Goal: Task Accomplishment & Management: Use online tool/utility

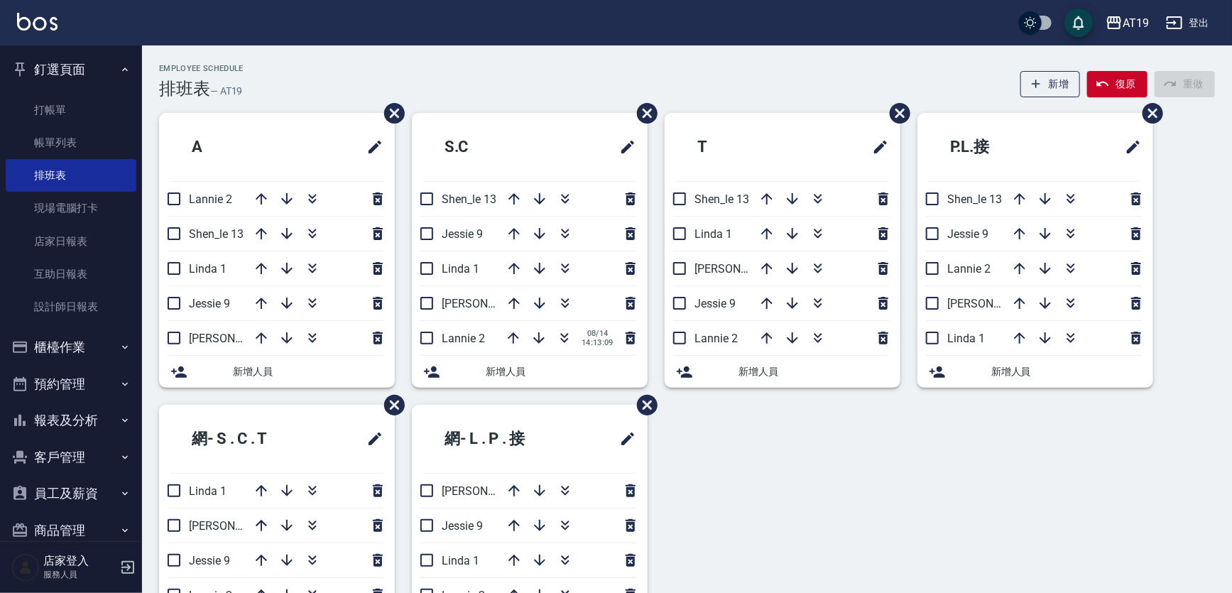
click at [102, 420] on button "報表及分析" at bounding box center [71, 420] width 131 height 37
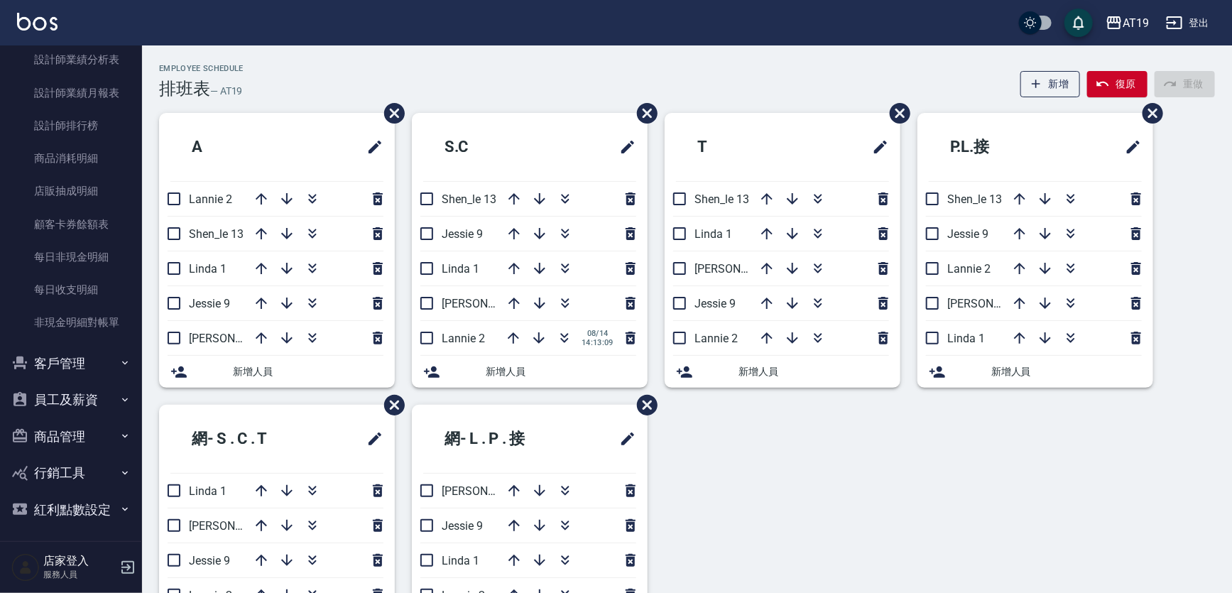
scroll to position [732, 0]
click at [119, 399] on icon "button" at bounding box center [124, 397] width 11 height 11
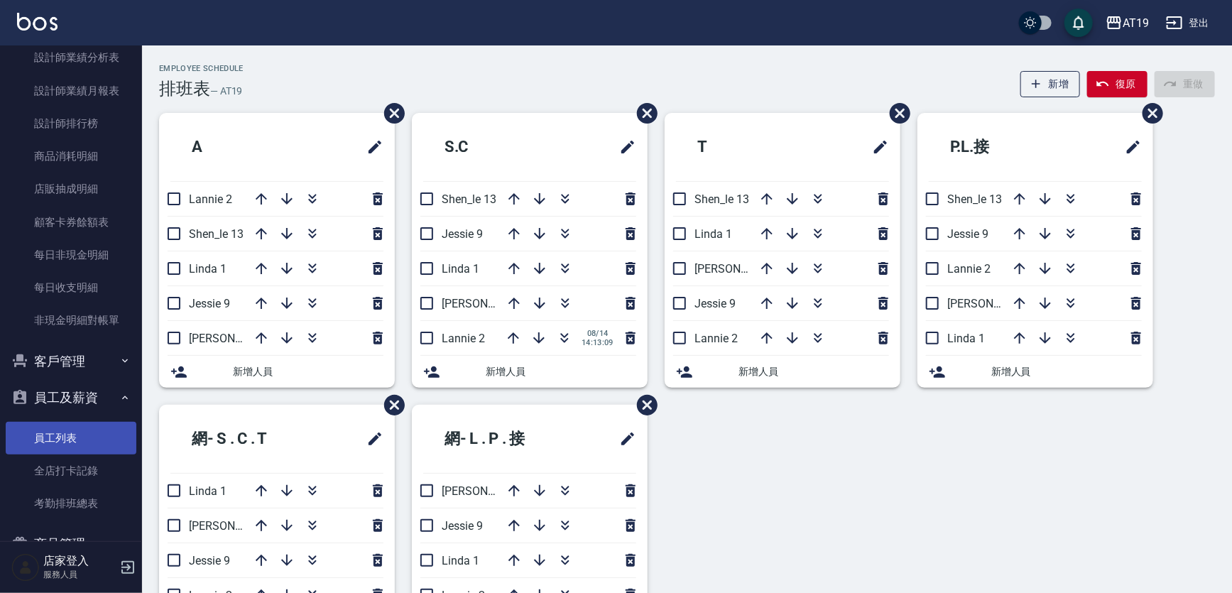
click at [110, 439] on link "員工列表" at bounding box center [71, 438] width 131 height 33
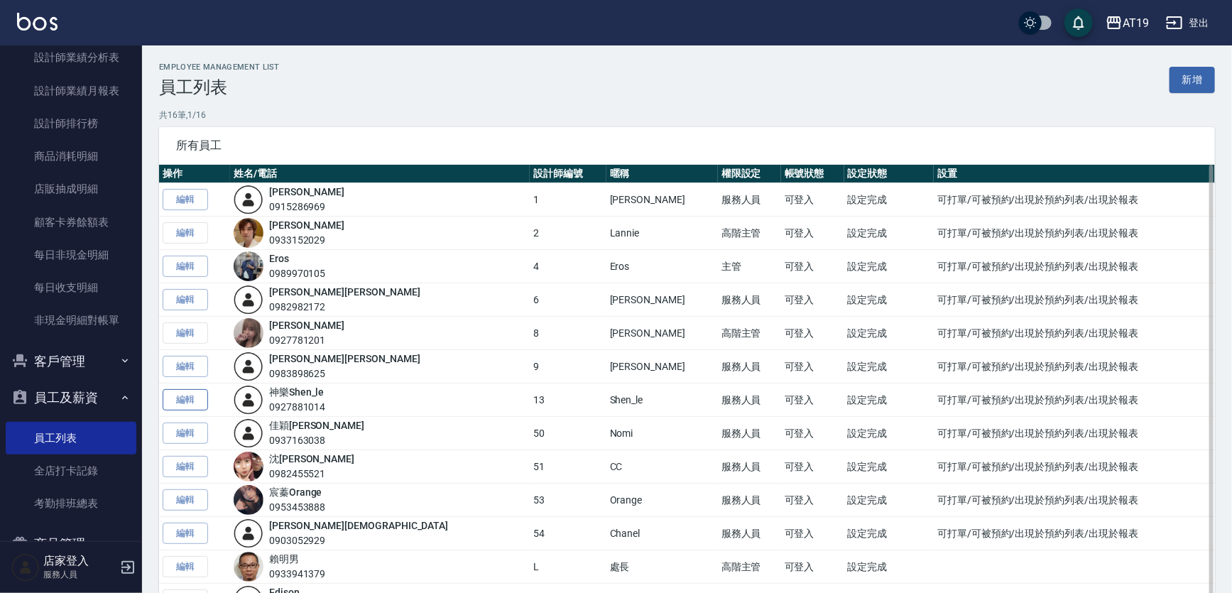
click at [174, 391] on link "編輯" at bounding box center [185, 400] width 45 height 22
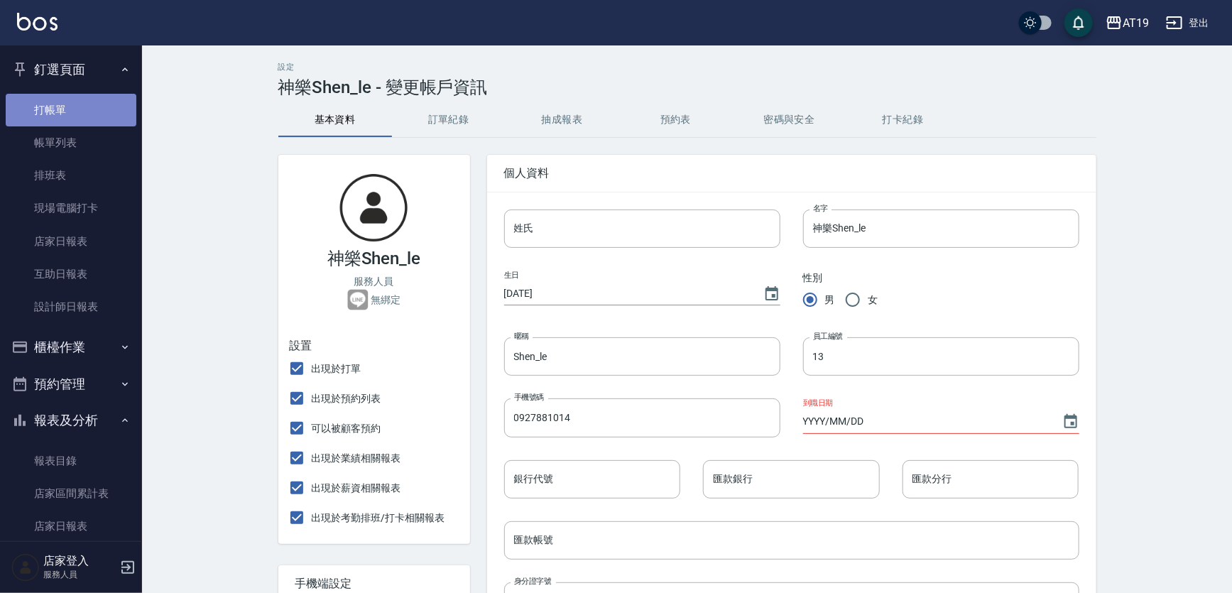
click at [75, 109] on link "打帳單" at bounding box center [71, 110] width 131 height 33
